Goal: Task Accomplishment & Management: Use online tool/utility

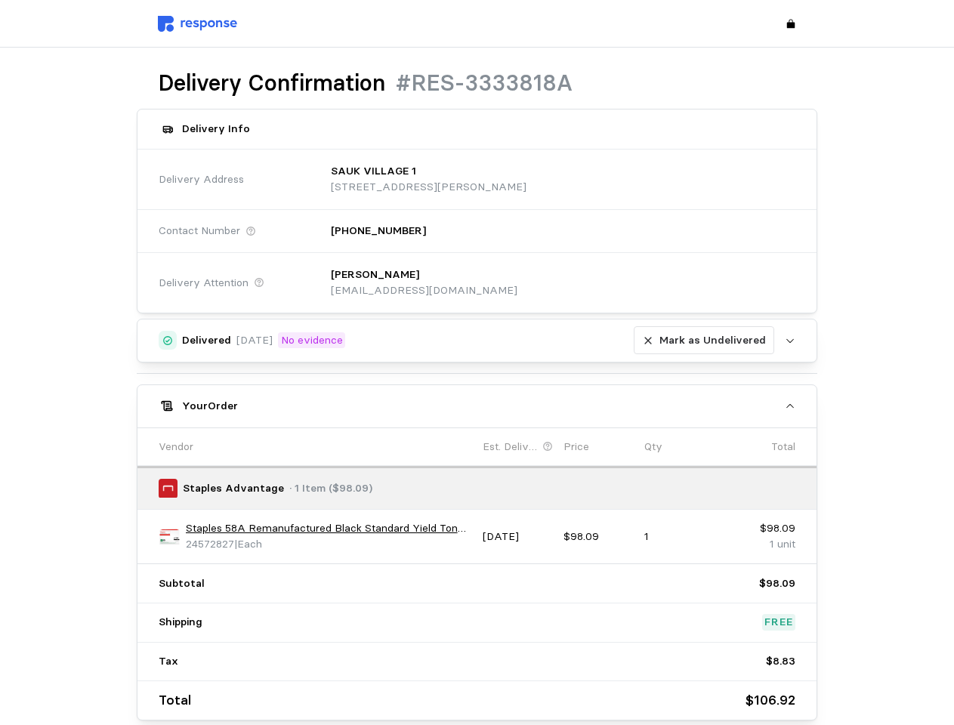
click at [477, 363] on div "Delivered [DATE] No evidence [PERSON_NAME] as Undelivered Upload [PERSON_NAME] …" at bounding box center [477, 520] width 681 height 402
click at [526, 179] on p "[STREET_ADDRESS][PERSON_NAME]" at bounding box center [429, 187] width 196 height 17
click at [557, 282] on div "[PERSON_NAME] [EMAIL_ADDRESS][DOMAIN_NAME]" at bounding box center [557, 283] width 475 height 54
click at [477, 341] on div "Delivered [DATE] No evidence [PERSON_NAME] as Undelivered" at bounding box center [478, 340] width 592 height 29
click at [707, 341] on p "Mark as Undelivered" at bounding box center [712, 340] width 106 height 17
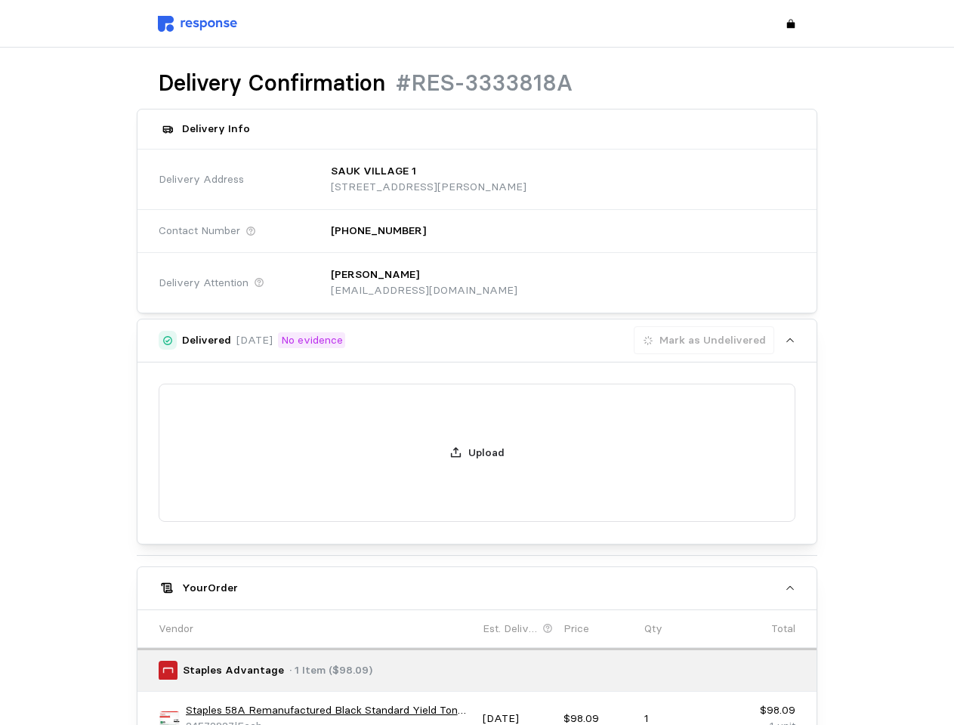
click at [477, 406] on div "Upload" at bounding box center [477, 453] width 637 height 139
click at [169, 536] on div "Upload" at bounding box center [477, 453] width 680 height 181
click at [329, 529] on div "Upload" at bounding box center [477, 453] width 680 height 181
